Goal: Information Seeking & Learning: Learn about a topic

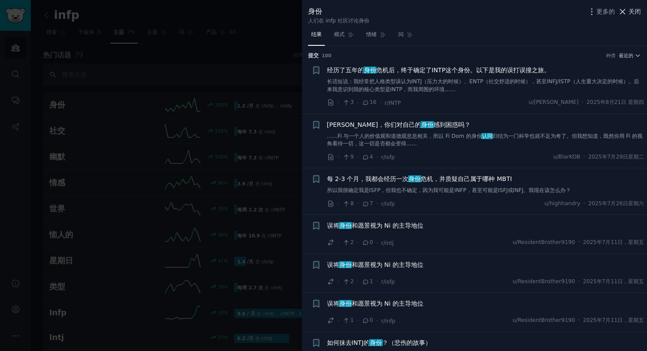
click at [626, 12] on icon at bounding box center [622, 11] width 9 height 9
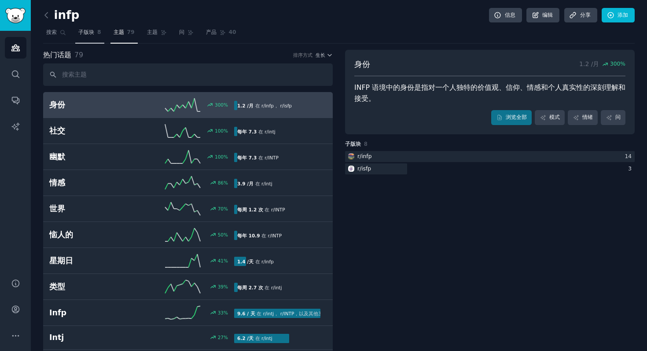
click at [92, 32] on font "子版块" at bounding box center [86, 32] width 16 height 6
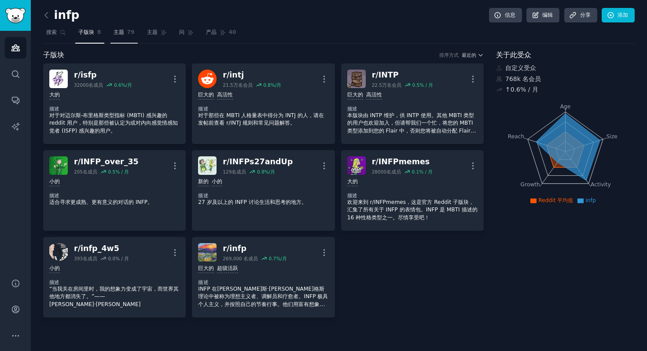
click at [123, 37] on link "主题 79" at bounding box center [123, 35] width 27 height 18
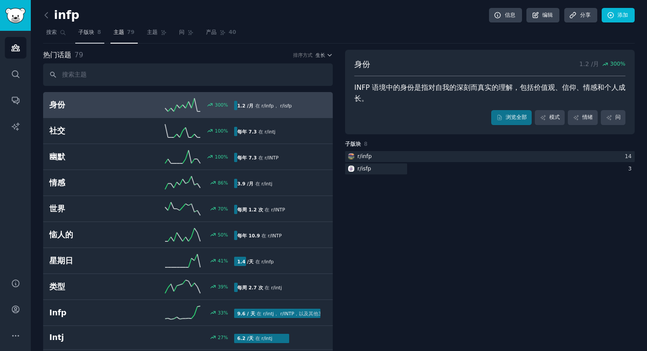
click at [85, 33] on font "子版块" at bounding box center [86, 32] width 16 height 6
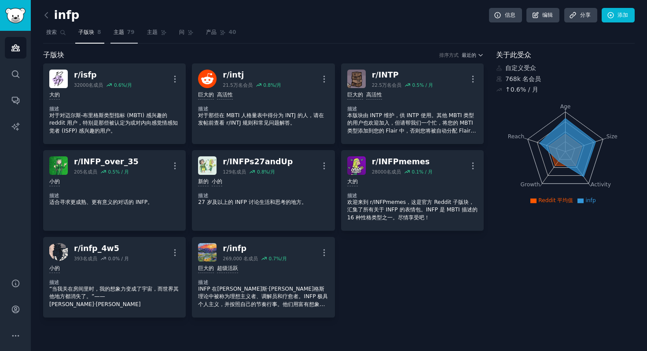
click at [126, 34] on link "主题 79" at bounding box center [123, 35] width 27 height 18
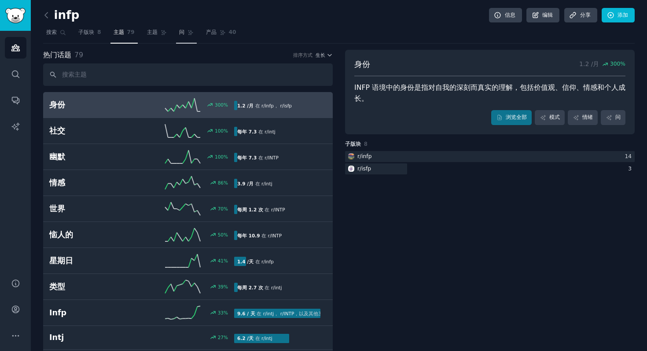
click at [190, 34] on icon at bounding box center [190, 32] width 5 height 5
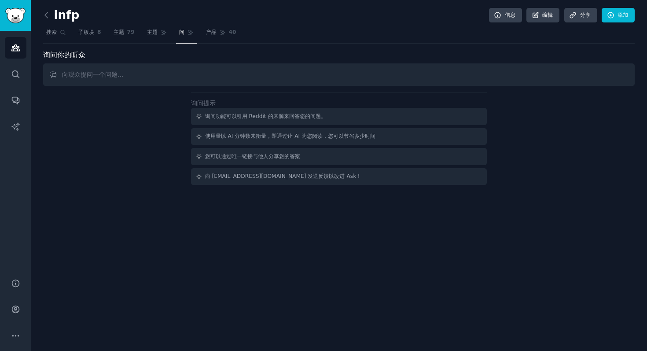
click at [170, 33] on nav "搜索 子版块 8 主题 79 主题 问 产品 40" at bounding box center [338, 35] width 591 height 18
click at [157, 33] on font "主题" at bounding box center [152, 32] width 11 height 6
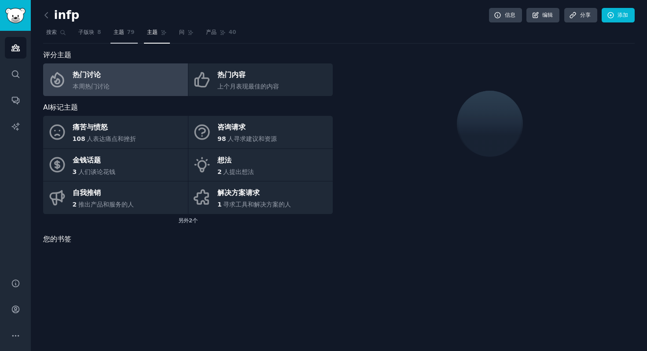
click at [126, 35] on link "主题 79" at bounding box center [123, 35] width 27 height 18
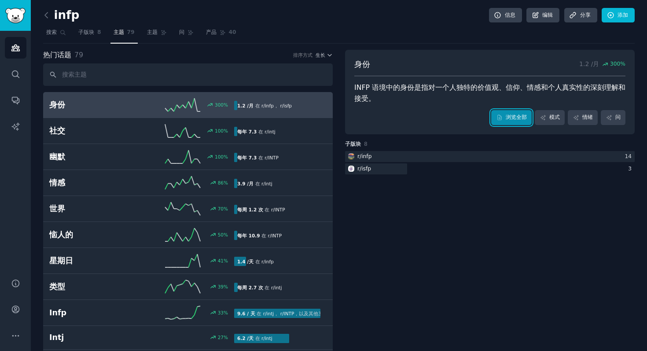
click at [516, 119] on font "浏览全部" at bounding box center [515, 117] width 21 height 6
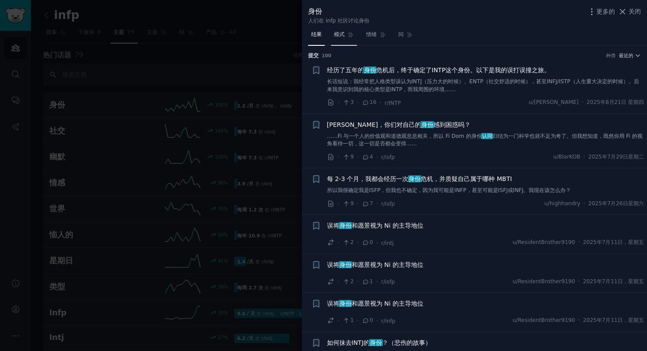
click at [345, 33] on link "模式" at bounding box center [344, 37] width 26 height 18
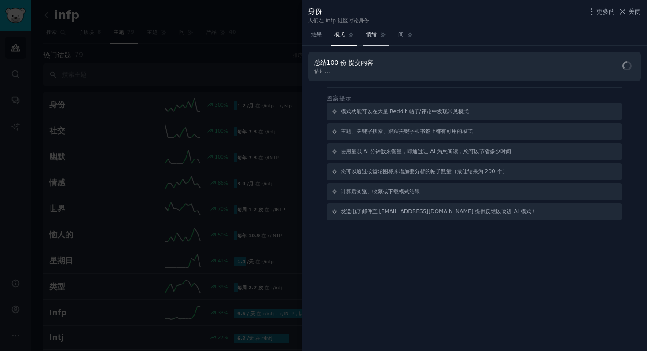
click at [373, 43] on link "情绪" at bounding box center [376, 37] width 26 height 18
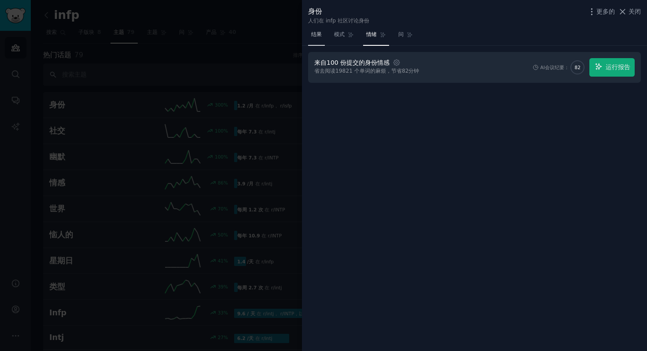
click at [319, 38] on link "结果" at bounding box center [316, 37] width 17 height 18
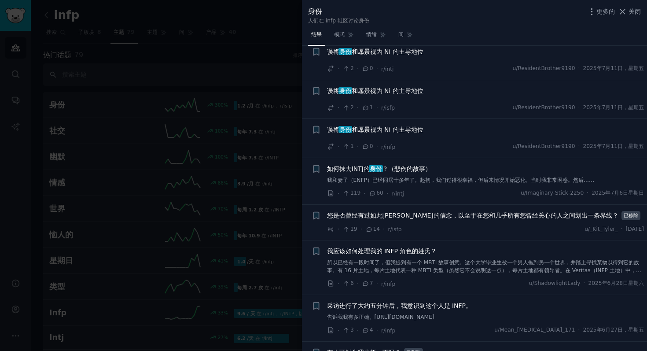
scroll to position [173, 0]
click at [276, 222] on div at bounding box center [323, 175] width 647 height 351
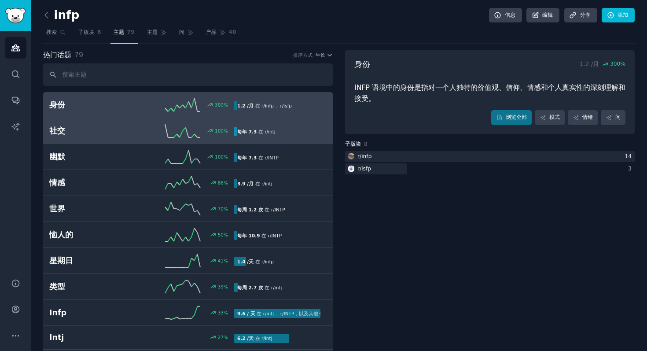
click at [238, 139] on link "社交 100 % 每年 7.3 在 r/ intj" at bounding box center [187, 131] width 289 height 26
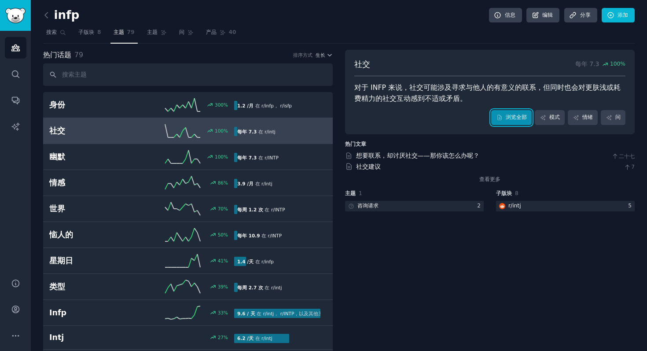
click at [510, 121] on link "浏览全部" at bounding box center [511, 117] width 40 height 15
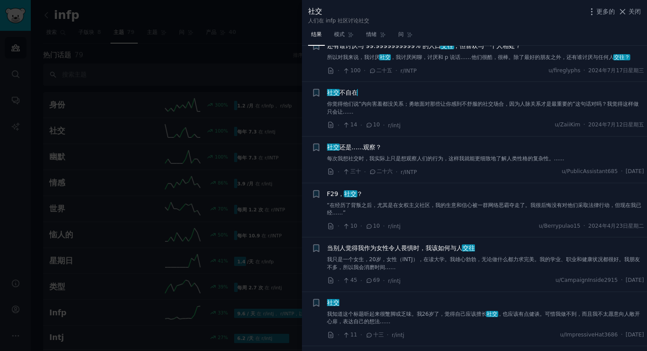
scroll to position [1607, 0]
click at [242, 245] on div at bounding box center [323, 175] width 647 height 351
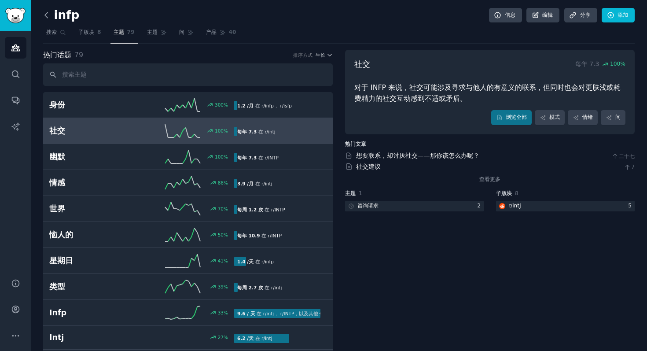
click at [50, 15] on icon at bounding box center [46, 15] width 9 height 9
